Goal: Information Seeking & Learning: Learn about a topic

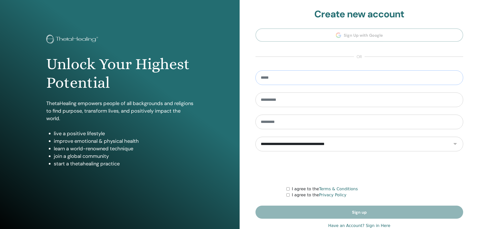
click at [275, 79] on input "email" at bounding box center [359, 77] width 208 height 15
click at [291, 80] on input "email" at bounding box center [359, 77] width 208 height 15
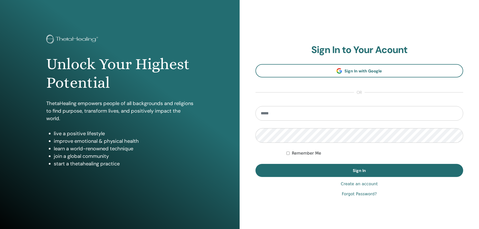
click at [286, 114] on input "email" at bounding box center [359, 113] width 208 height 15
type input "**********"
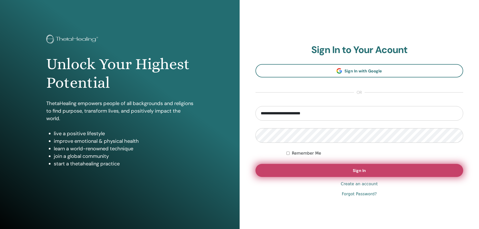
click at [314, 173] on button "Sign In" at bounding box center [359, 170] width 208 height 13
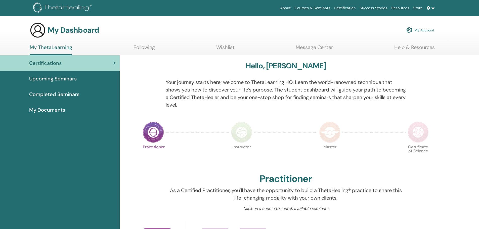
click at [429, 9] on icon at bounding box center [428, 8] width 4 height 4
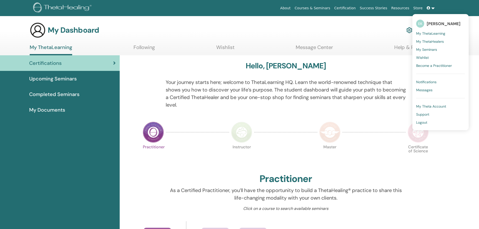
click at [432, 41] on span "My ThetaHealers" at bounding box center [430, 41] width 28 height 5
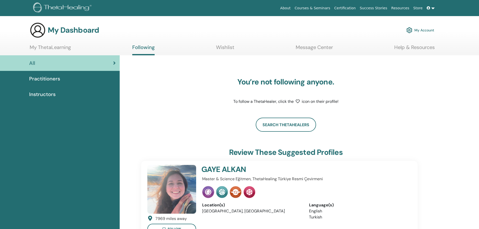
click at [432, 8] on link at bounding box center [430, 8] width 12 height 9
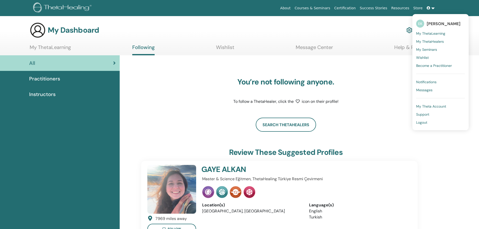
click at [435, 49] on span "My Seminars" at bounding box center [426, 49] width 21 height 5
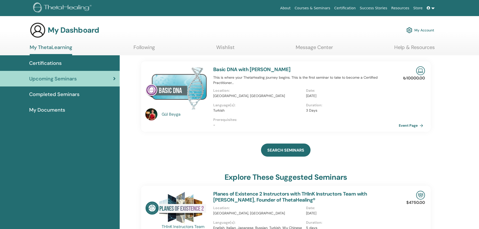
click at [248, 71] on link "Basic DNA with [PERSON_NAME]" at bounding box center [251, 69] width 77 height 7
click at [254, 69] on link "Basic DNA with [PERSON_NAME]" at bounding box center [251, 69] width 77 height 7
drag, startPoint x: 242, startPoint y: 95, endPoint x: 214, endPoint y: 96, distance: 27.9
click at [214, 96] on p "[GEOGRAPHIC_DATA], [GEOGRAPHIC_DATA]" at bounding box center [258, 95] width 90 height 5
copy p "urkey, Karaburun"
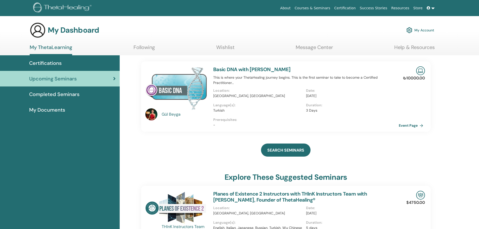
click at [324, 120] on p "Prerequisites :" at bounding box center [305, 119] width 185 height 5
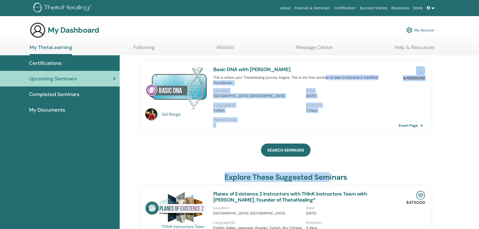
drag, startPoint x: 325, startPoint y: 76, endPoint x: 332, endPoint y: 208, distance: 132.3
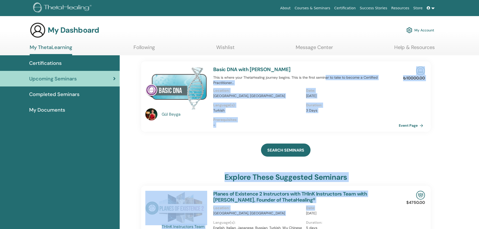
click at [222, 158] on div "SEARCH SEMINARS" at bounding box center [285, 149] width 289 height 25
click at [386, 144] on div "SEARCH SEMINARS" at bounding box center [285, 149] width 289 height 25
click at [150, 50] on link "Following" at bounding box center [143, 49] width 21 height 10
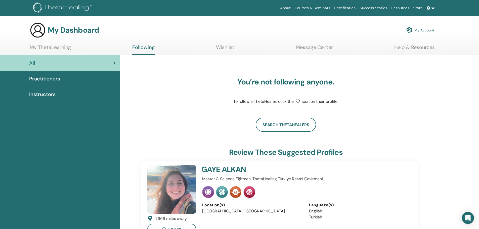
click at [70, 48] on link "My ThetaLearning" at bounding box center [50, 49] width 41 height 10
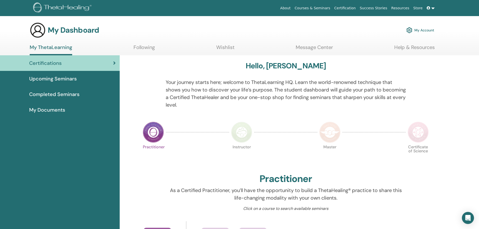
click at [150, 50] on link "Following" at bounding box center [143, 49] width 21 height 10
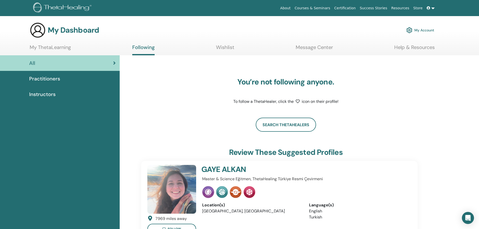
click at [88, 11] on img at bounding box center [63, 8] width 60 height 11
